Goal: Information Seeking & Learning: Learn about a topic

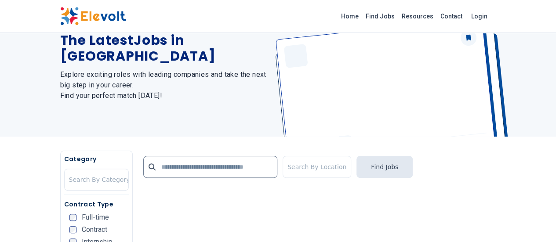
scroll to position [88, 0]
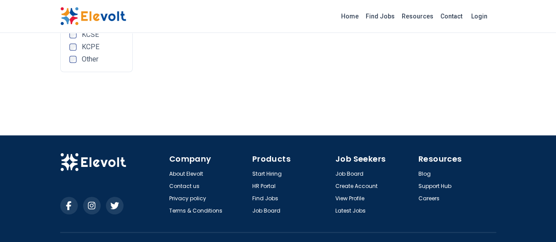
scroll to position [400, 0]
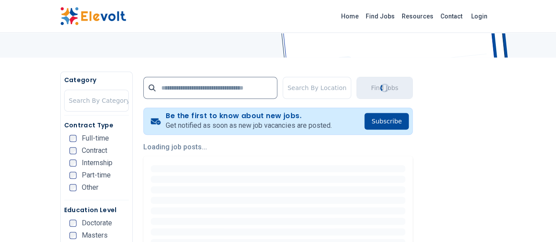
scroll to position [132, 0]
